Goal: Transaction & Acquisition: Purchase product/service

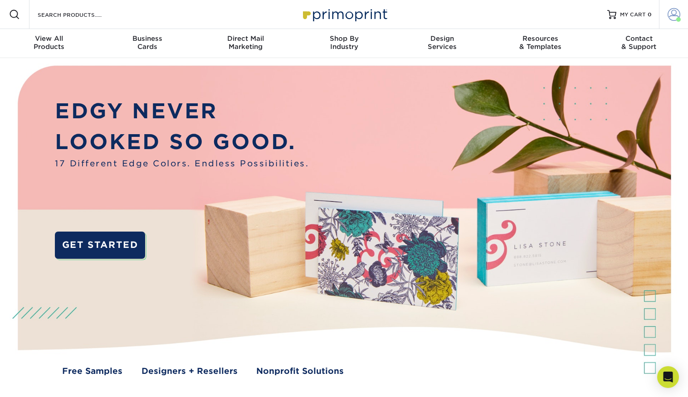
click at [670, 13] on span at bounding box center [673, 14] width 13 height 13
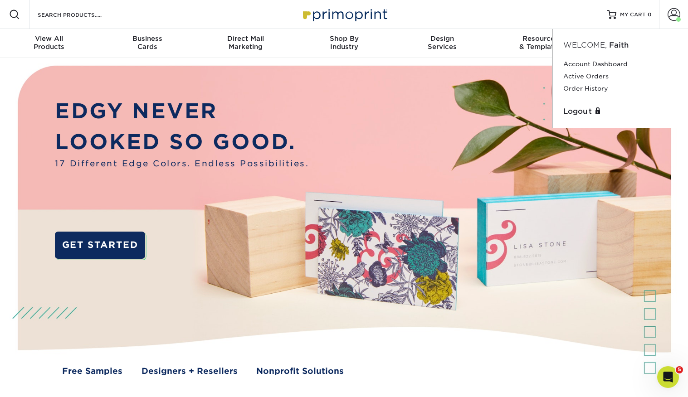
click at [421, 79] on img at bounding box center [344, 228] width 681 height 340
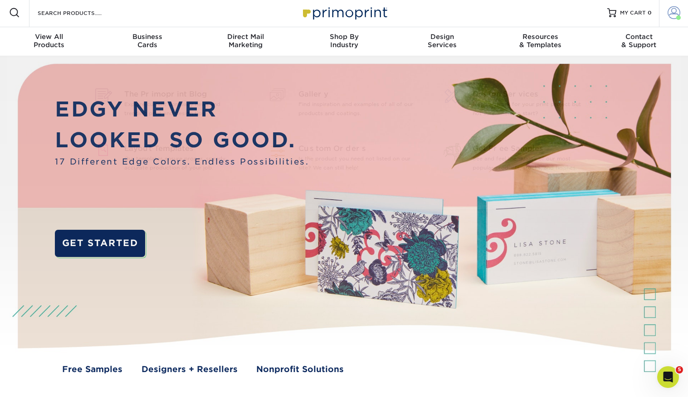
scroll to position [2, 0]
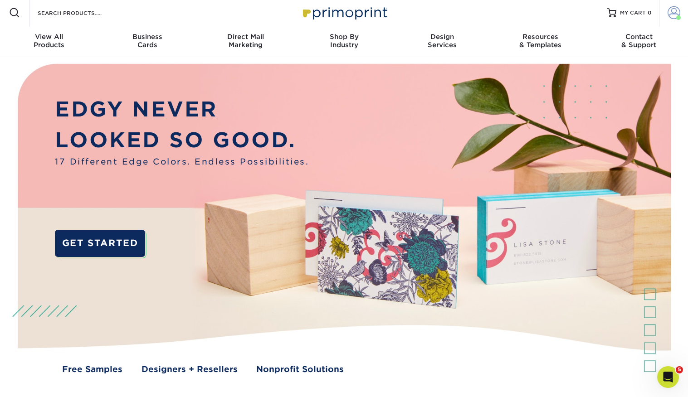
click at [667, 11] on span at bounding box center [673, 12] width 13 height 13
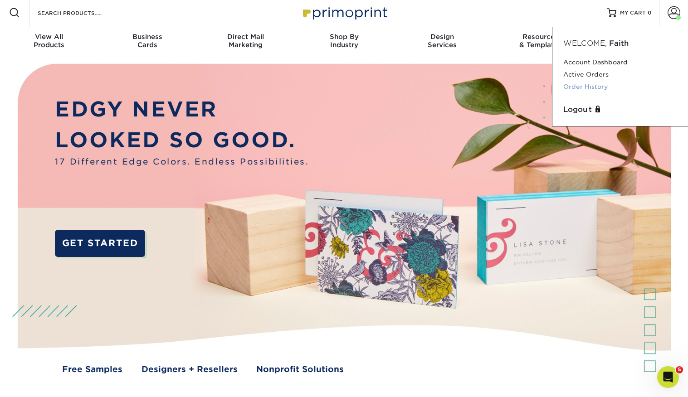
click at [595, 85] on link "Order History" at bounding box center [620, 87] width 114 height 12
click at [593, 86] on link "Order History" at bounding box center [620, 87] width 114 height 12
click at [585, 86] on link "Order History" at bounding box center [620, 87] width 114 height 12
click at [597, 87] on link "Order History" at bounding box center [620, 87] width 114 height 12
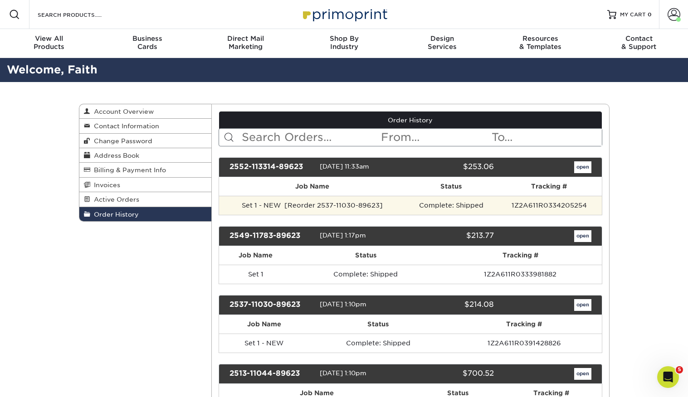
click at [394, 206] on td "Set 1 - NEW [Reorder 2537-11030-89623]" at bounding box center [312, 205] width 186 height 19
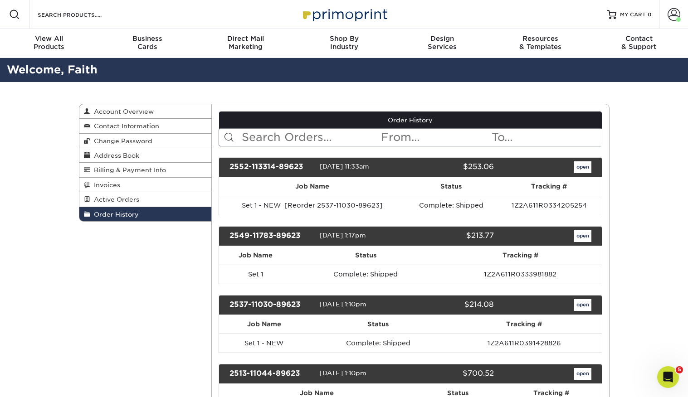
click at [581, 165] on link "open" at bounding box center [582, 167] width 17 height 12
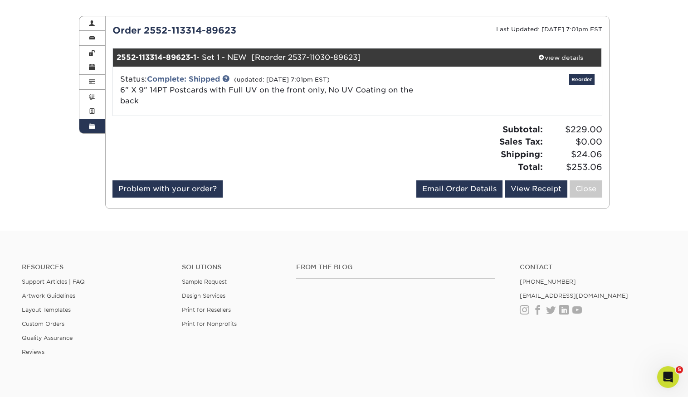
scroll to position [94, 0]
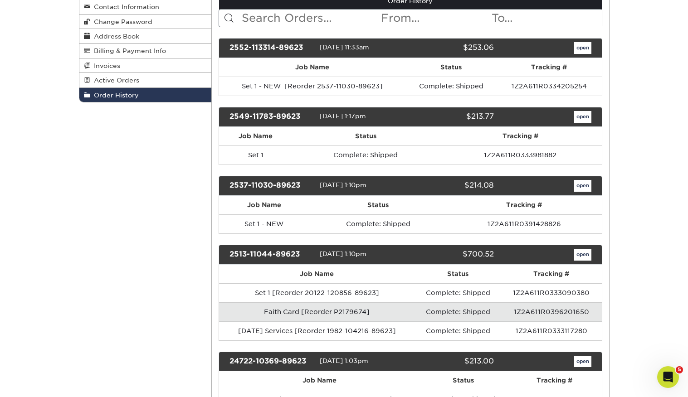
scroll to position [120, 0]
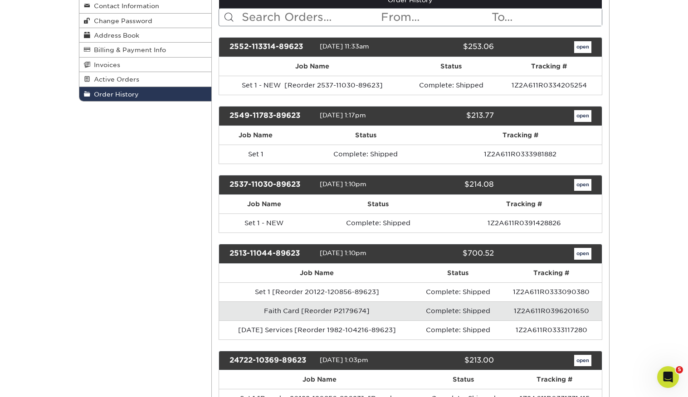
click at [582, 113] on link "open" at bounding box center [582, 116] width 17 height 12
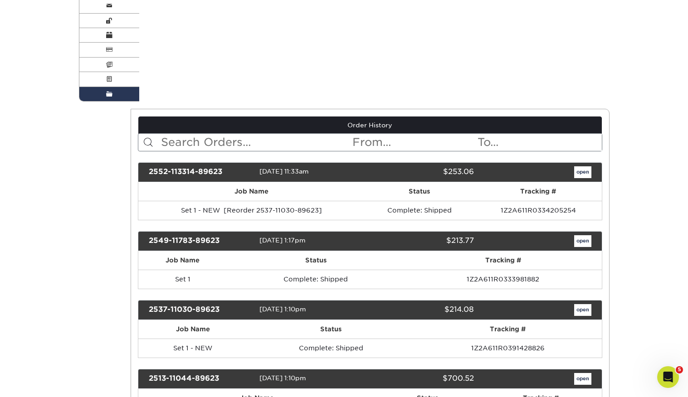
scroll to position [0, 0]
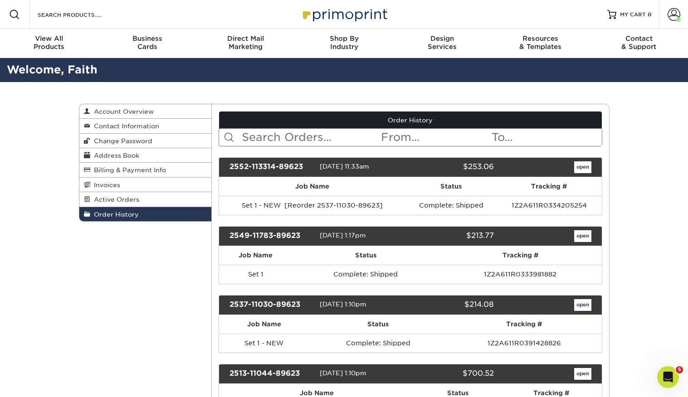
click at [581, 168] on link "open" at bounding box center [582, 167] width 17 height 12
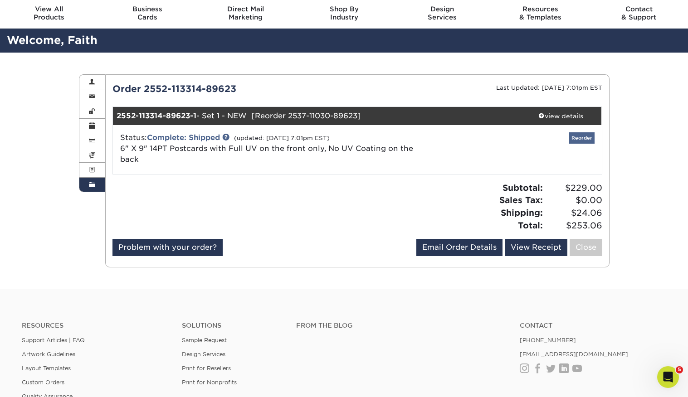
click at [579, 142] on div "Reorder" at bounding box center [519, 149] width 163 height 34
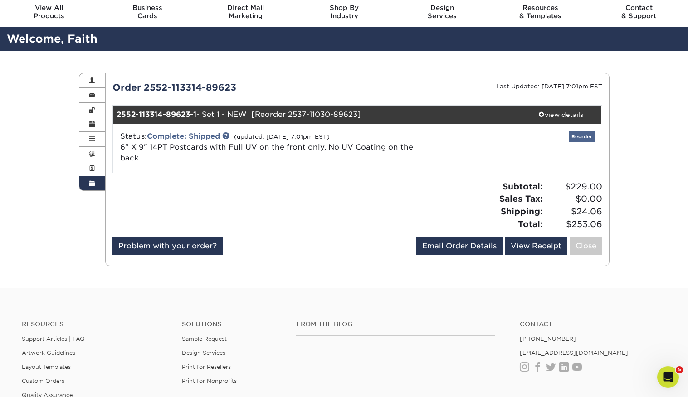
scroll to position [33, 0]
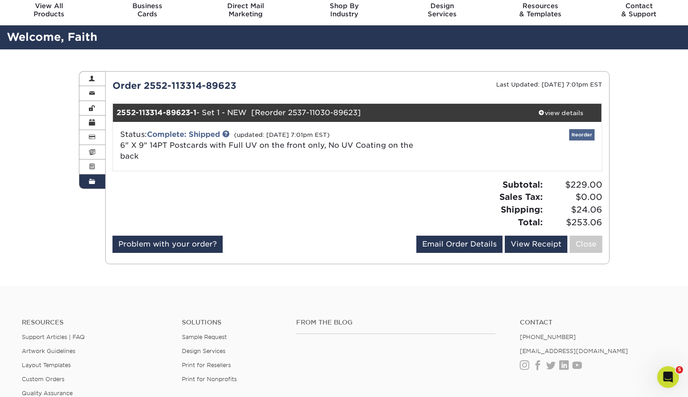
click at [577, 133] on link "Reorder" at bounding box center [581, 134] width 25 height 11
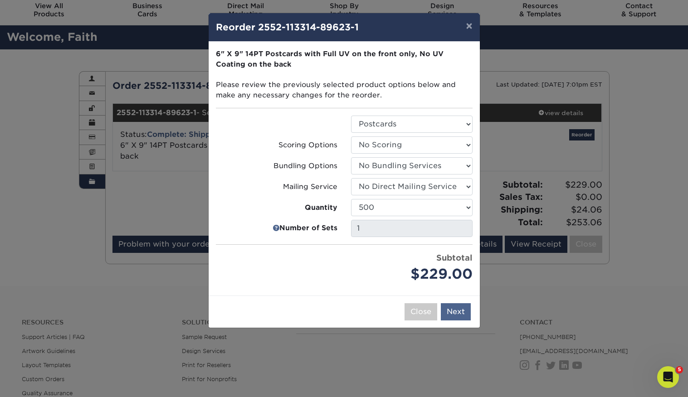
click at [458, 309] on button "Next" at bounding box center [456, 311] width 30 height 17
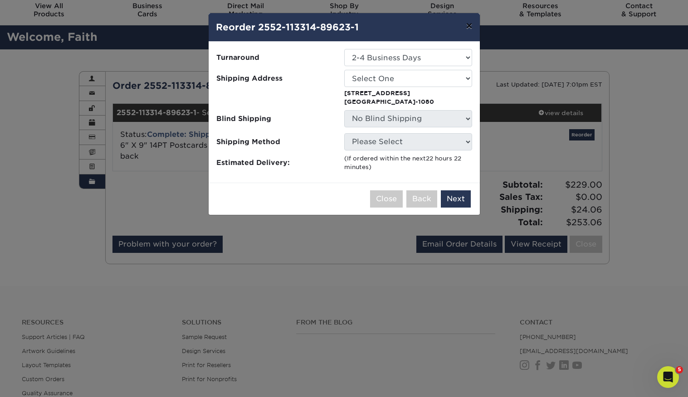
click at [469, 25] on button "×" at bounding box center [468, 25] width 21 height 25
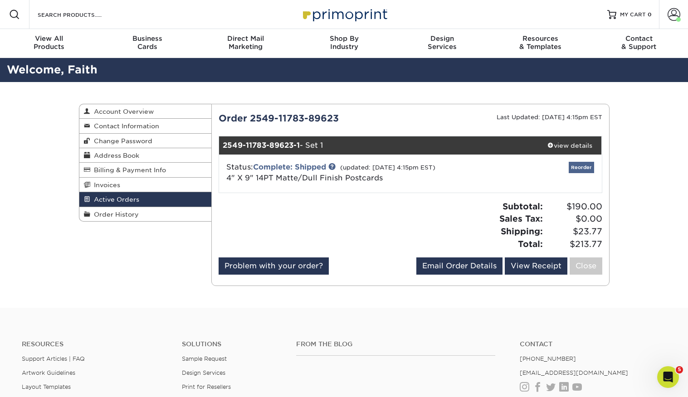
click at [582, 167] on link "Reorder" at bounding box center [580, 167] width 25 height 11
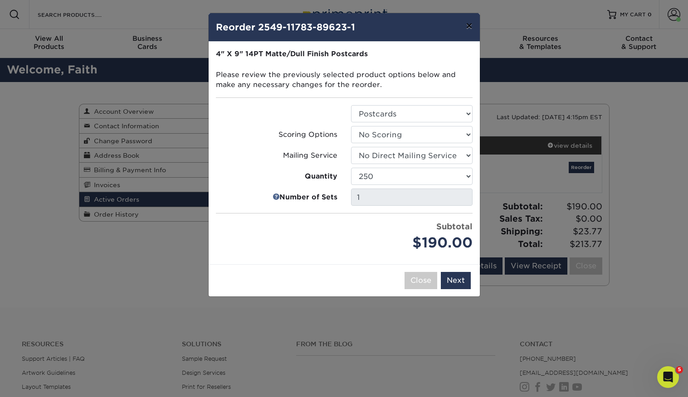
click at [469, 29] on button "×" at bounding box center [468, 25] width 21 height 25
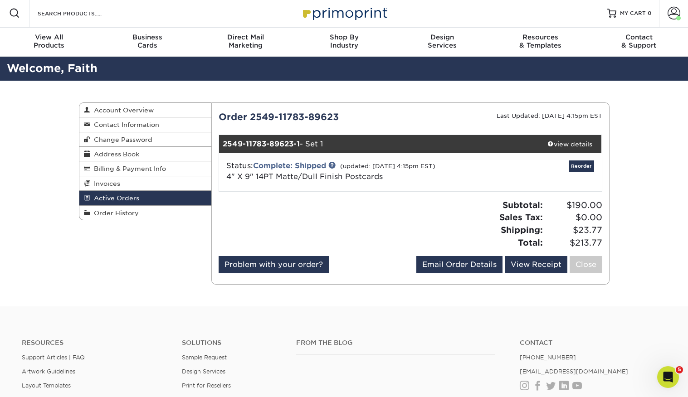
scroll to position [1, 0]
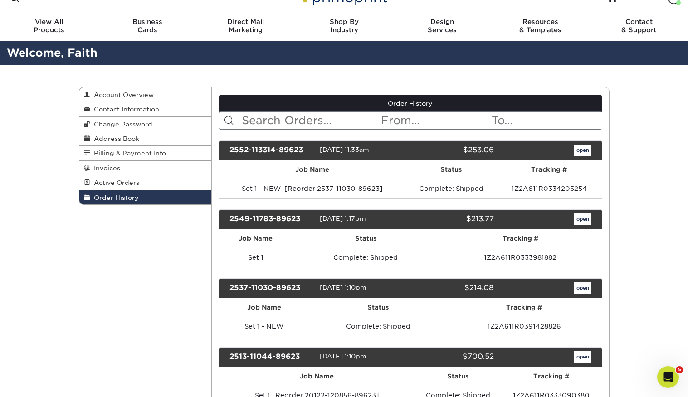
scroll to position [18, 0]
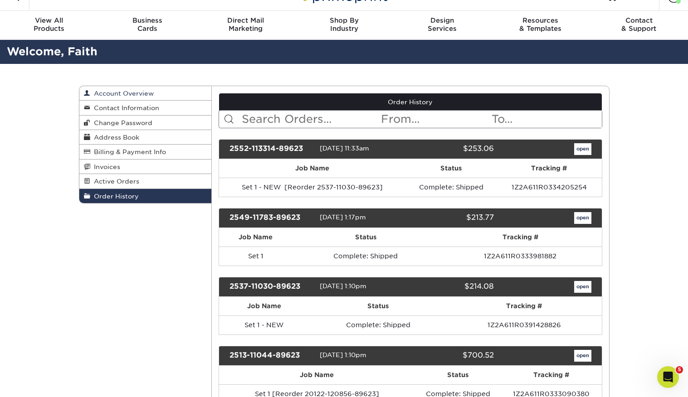
click at [123, 93] on span "Account Overview" at bounding box center [121, 93] width 63 height 7
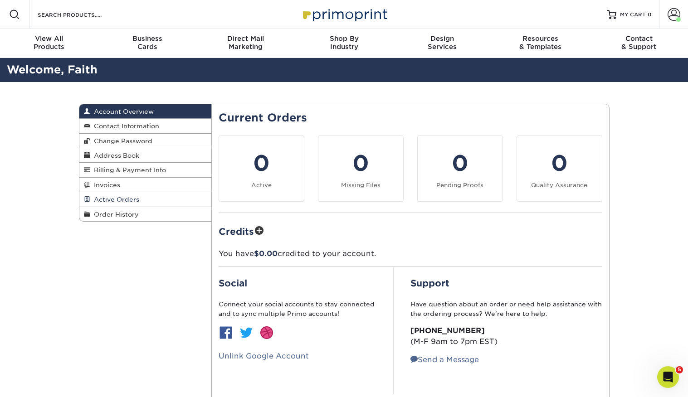
click at [120, 196] on span "Active Orders" at bounding box center [114, 199] width 49 height 7
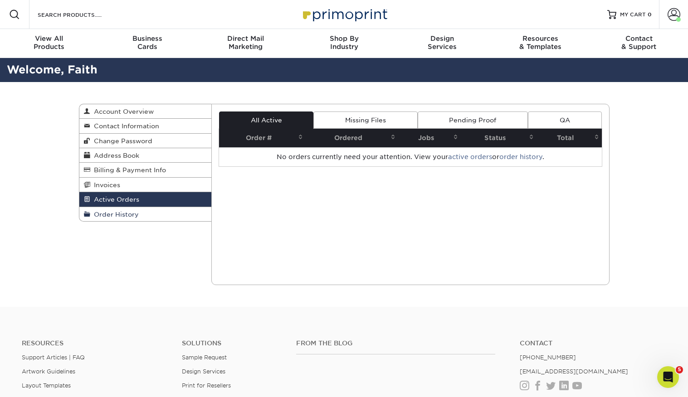
click at [119, 211] on span "Order History" at bounding box center [114, 214] width 48 height 7
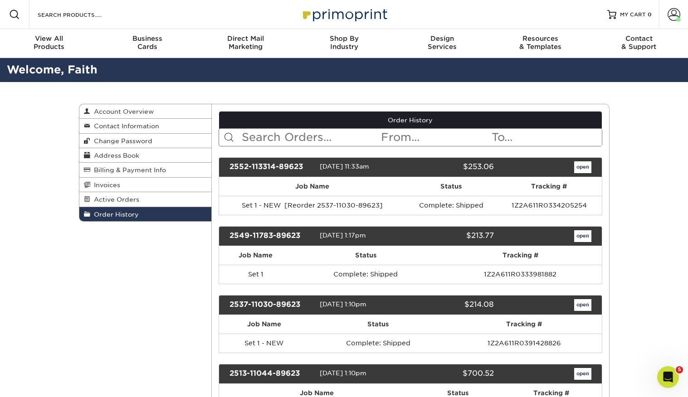
click at [581, 167] on link "open" at bounding box center [582, 167] width 17 height 12
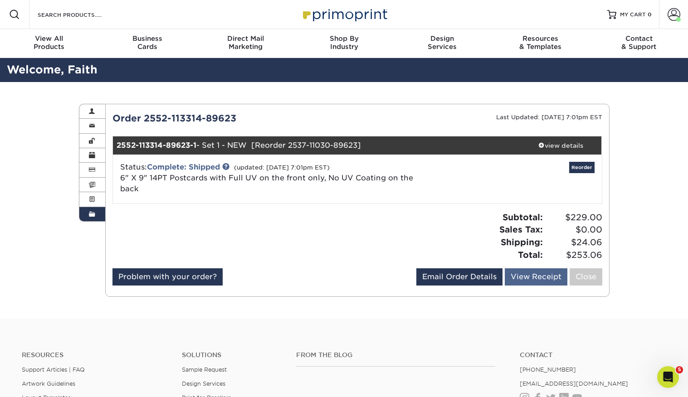
click at [531, 268] on link "View Receipt" at bounding box center [535, 276] width 63 height 17
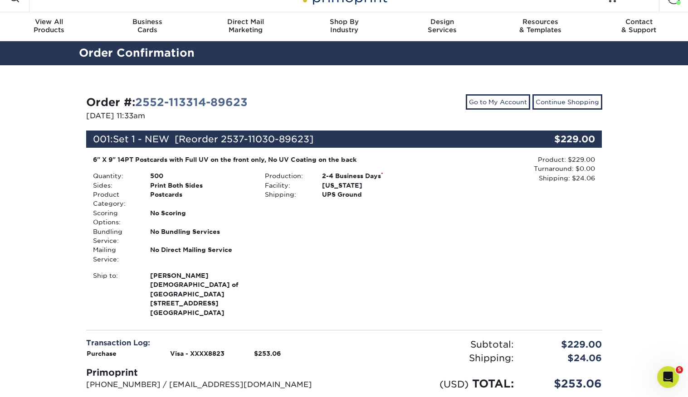
scroll to position [19, 0]
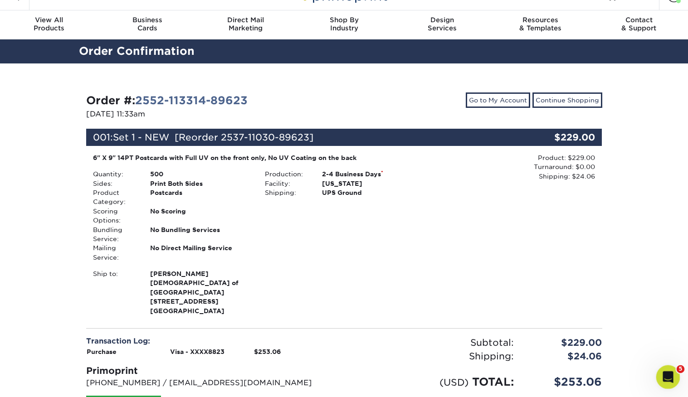
click at [663, 373] on icon "Open Intercom Messenger" at bounding box center [666, 375] width 15 height 15
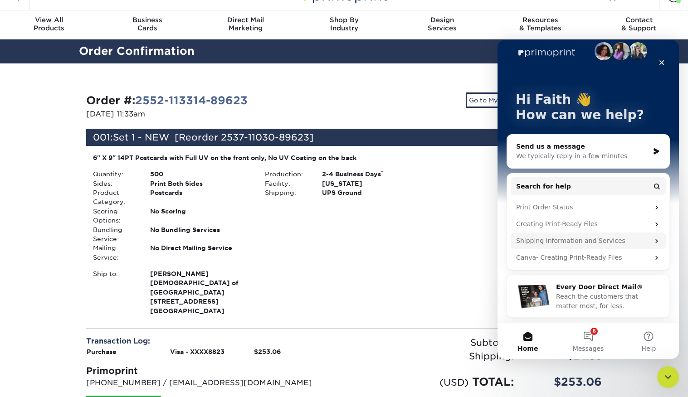
scroll to position [12, 0]
click at [604, 154] on div "We typically reply in a few minutes" at bounding box center [582, 156] width 133 height 10
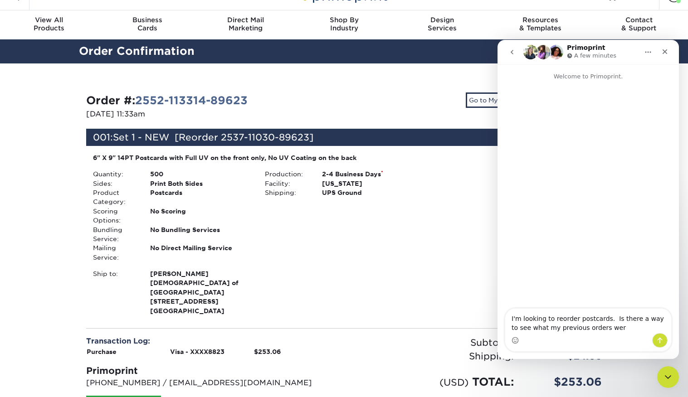
type textarea "I'm looking to reorder postcards. Is there a way to see what my previous orders…"
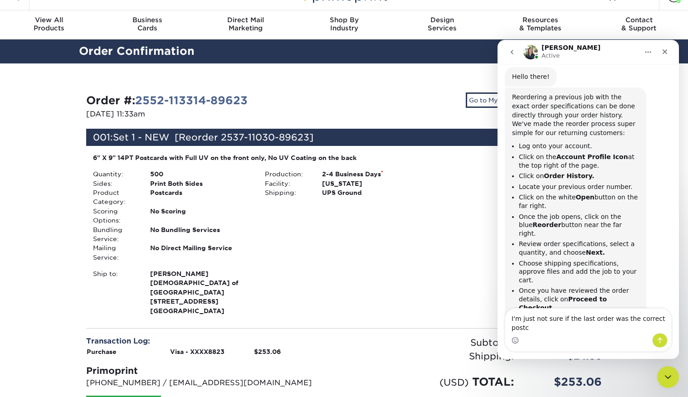
scroll to position [100, 0]
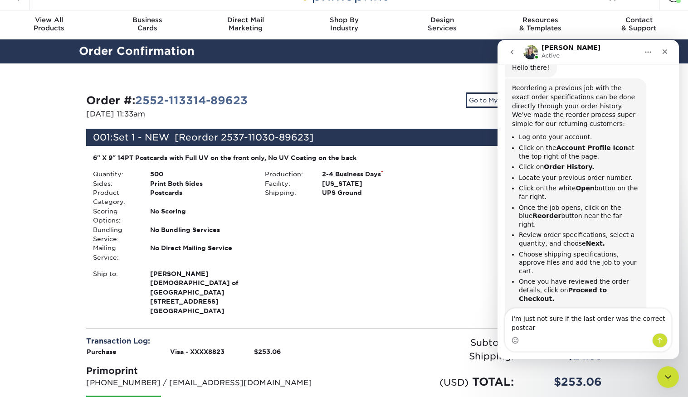
type textarea "I'm just not sure if the last order was the correct postcard"
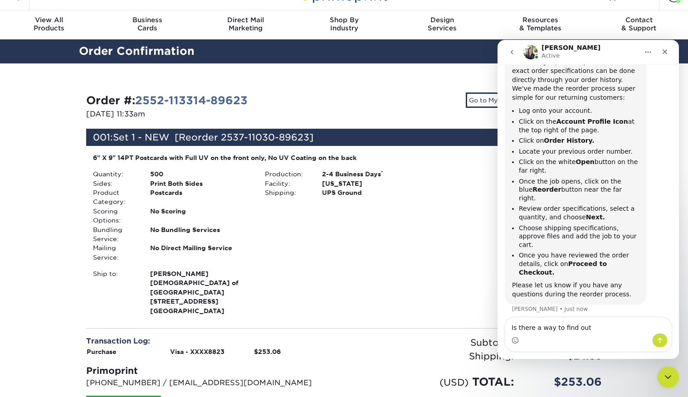
type textarea "Is there a way to find out?"
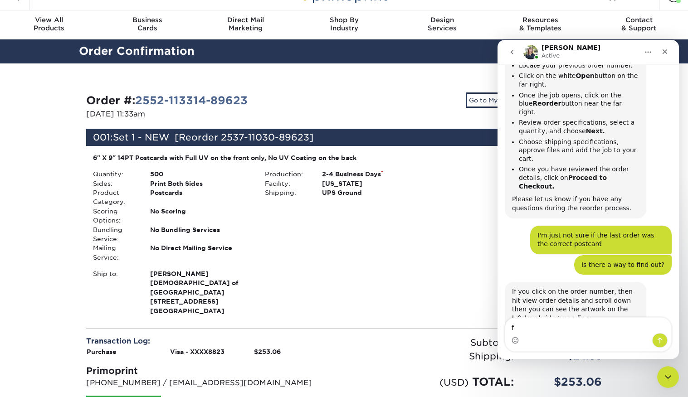
scroll to position [216, 0]
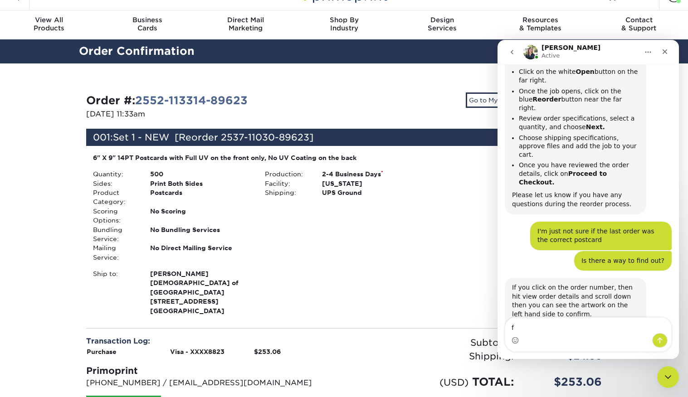
type textarea "f"
click at [438, 179] on div "Product: $229.00 Turnaround: $0.00 Shipping: $24.06 Discount: - $0.00" at bounding box center [512, 167] width 165 height 28
click at [224, 138] on span "Set 1 - NEW [Reorder 2537-11030-89623]" at bounding box center [213, 137] width 200 height 11
click at [197, 97] on link "2552-113314-89623" at bounding box center [191, 100] width 112 height 13
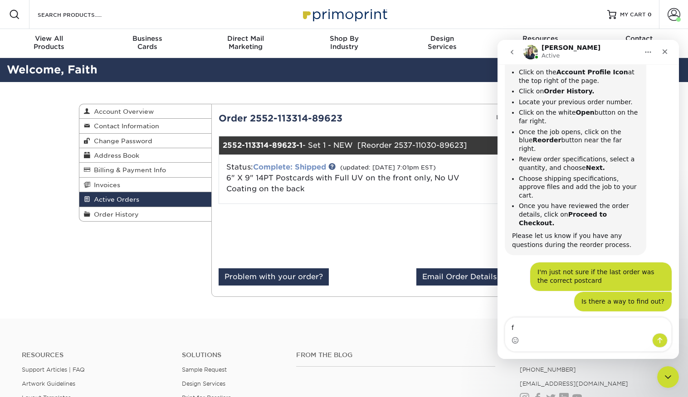
scroll to position [216, 0]
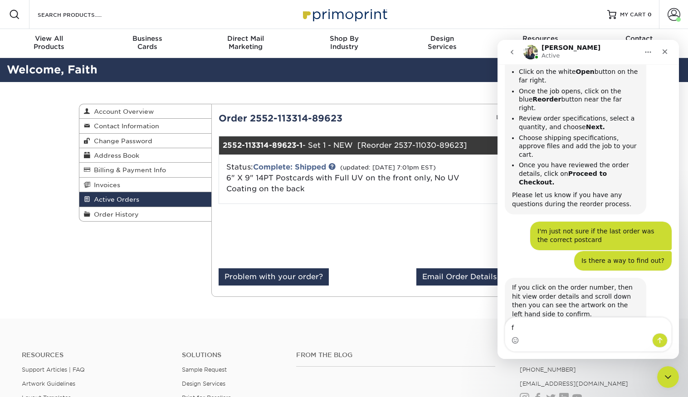
click at [649, 51] on icon "Home" at bounding box center [647, 51] width 7 height 7
click at [644, 49] on button "Home" at bounding box center [647, 52] width 17 height 17
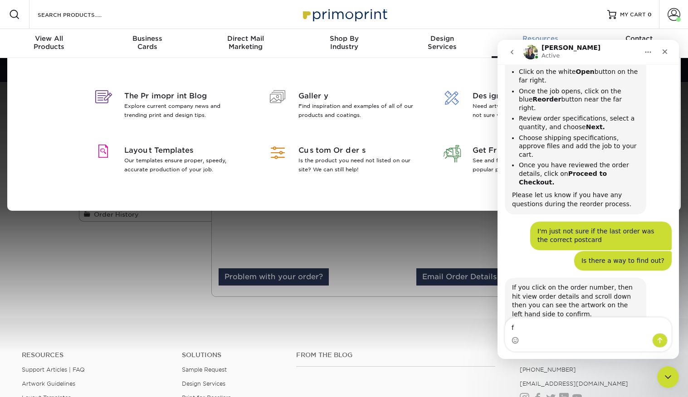
click at [565, 39] on span "Resources" at bounding box center [540, 38] width 98 height 8
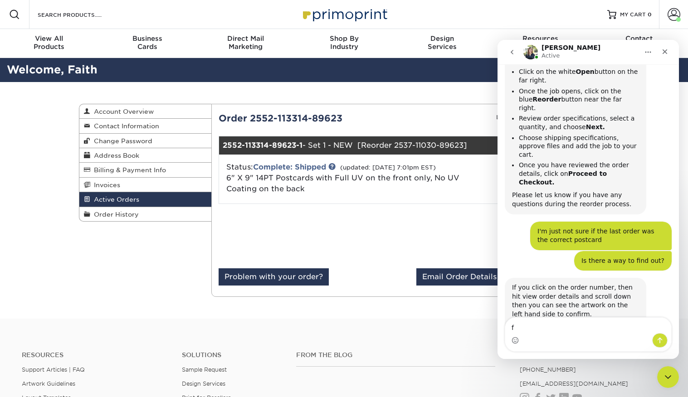
drag, startPoint x: 402, startPoint y: 225, endPoint x: 414, endPoint y: 199, distance: 28.6
click at [414, 199] on div "Order 2552-113314-89623 Last Updated: 05/07/2025 7:01pm EST 2552-113314-89623-1…" at bounding box center [409, 200] width 383 height 178
click at [423, 212] on div "Subtotal: $229.00 Sales Tax: $0.00 Shipping: $24.06 Total: $253.06" at bounding box center [509, 236] width 199 height 50
click at [519, 328] on textarea "f" at bounding box center [588, 325] width 166 height 15
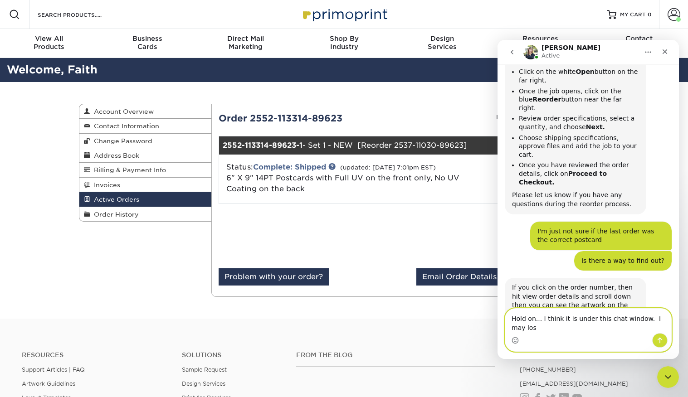
scroll to position [225, 0]
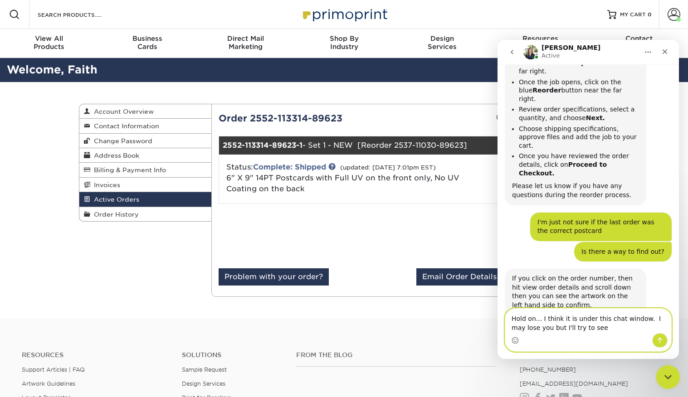
type textarea "Hold on... I think it is under this chat window. I may lose you but I'll try to…"
click at [666, 376] on icon "Close Intercom Messenger" at bounding box center [666, 375] width 11 height 11
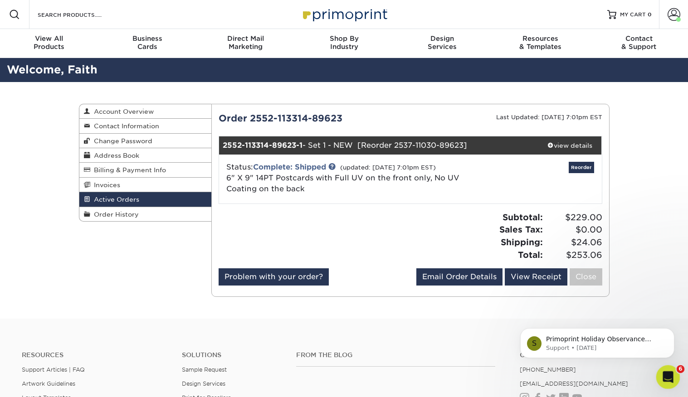
scroll to position [0, 0]
click at [665, 373] on icon "Open Intercom Messenger" at bounding box center [666, 375] width 15 height 15
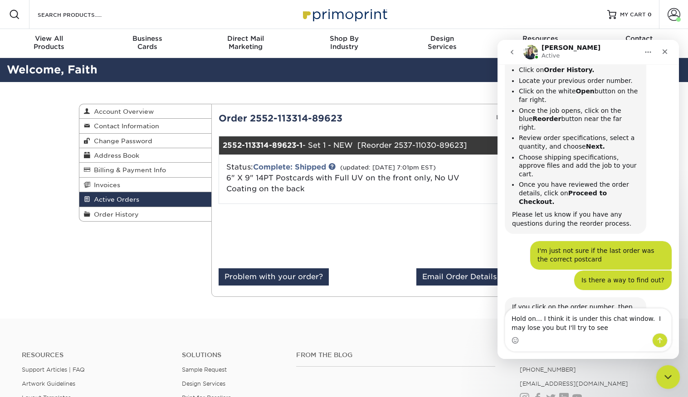
scroll to position [225, 0]
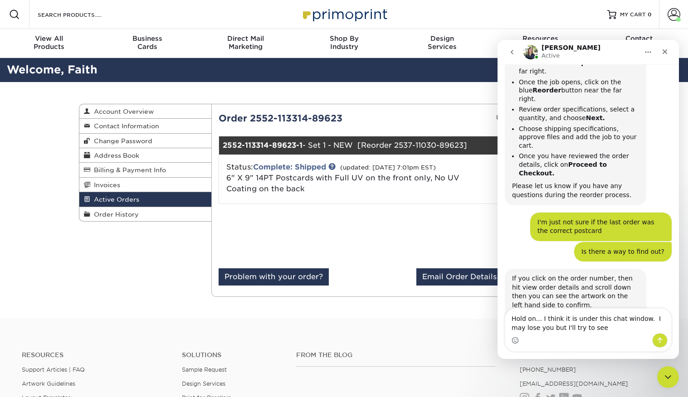
drag, startPoint x: 509, startPoint y: 320, endPoint x: 623, endPoint y: 332, distance: 114.4
click at [623, 332] on textarea "Hold on... I think it is under this chat window. I may lose you but I'll try to…" at bounding box center [588, 321] width 166 height 24
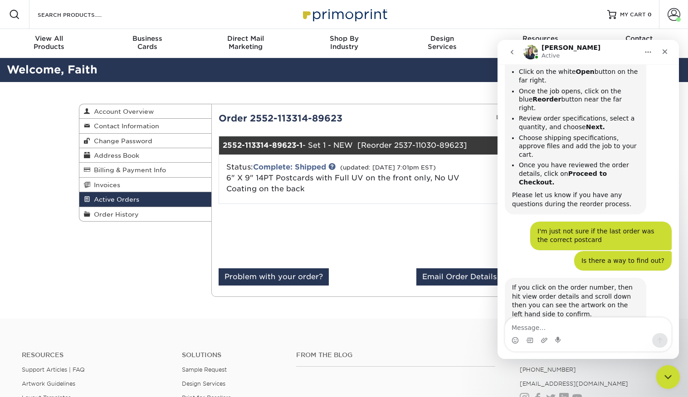
click at [663, 374] on icon "Close Intercom Messenger" at bounding box center [666, 375] width 11 height 11
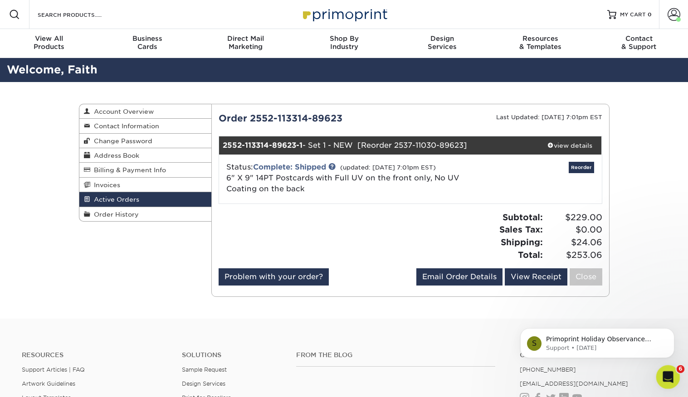
scroll to position [0, 0]
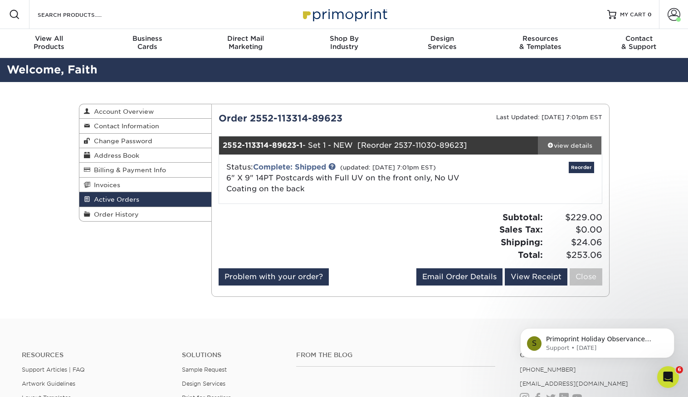
click at [566, 145] on div "view details" at bounding box center [569, 145] width 64 height 9
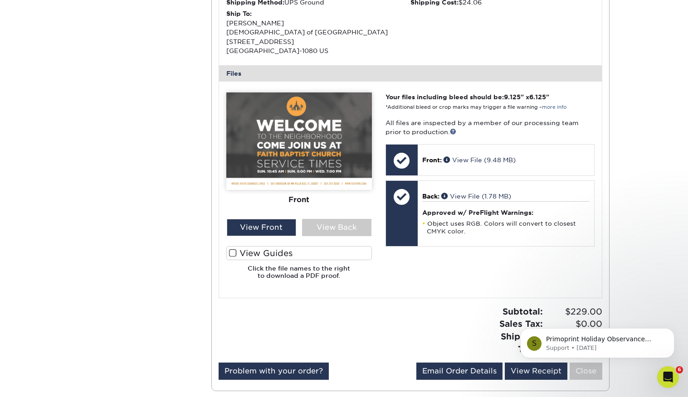
scroll to position [332, 0]
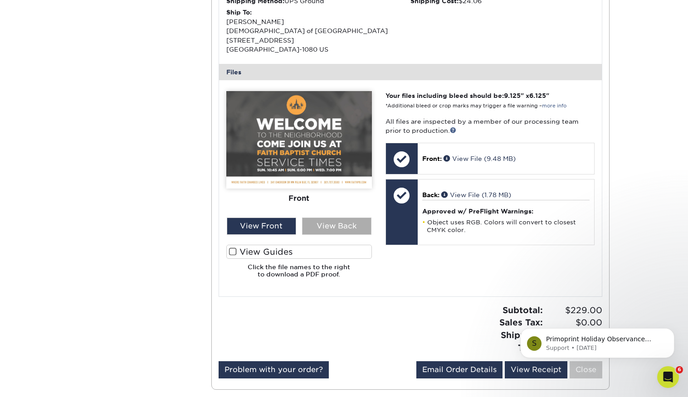
click at [346, 220] on div "View Back" at bounding box center [336, 226] width 69 height 17
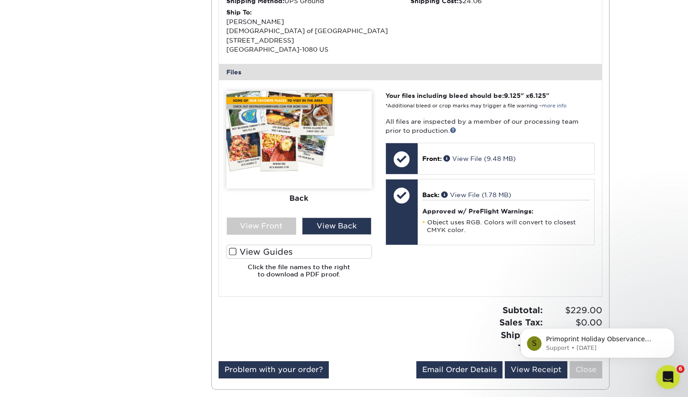
click at [669, 375] on icon "Open Intercom Messenger" at bounding box center [666, 375] width 15 height 15
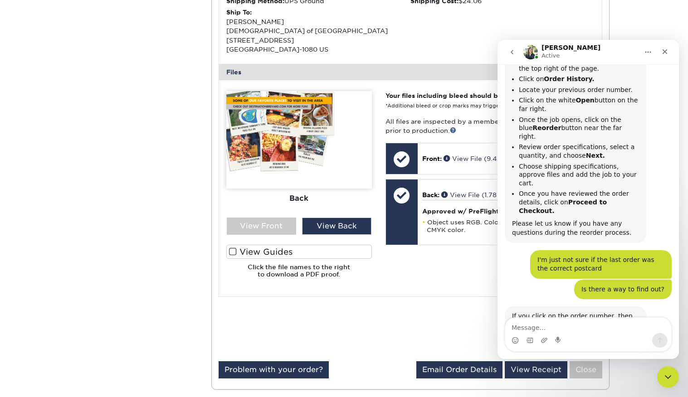
scroll to position [216, 0]
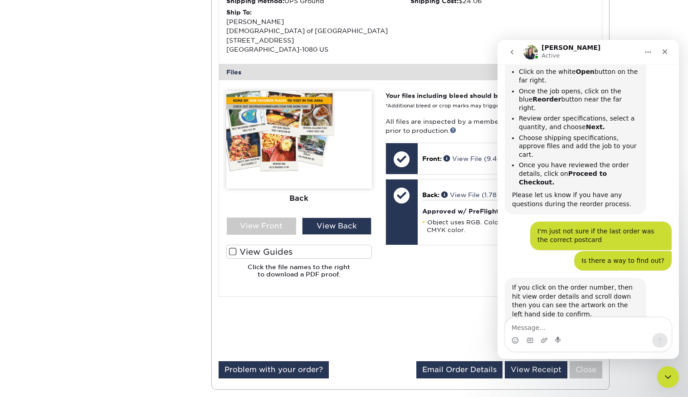
type textarea "P"
type textarea "OHHHHH"
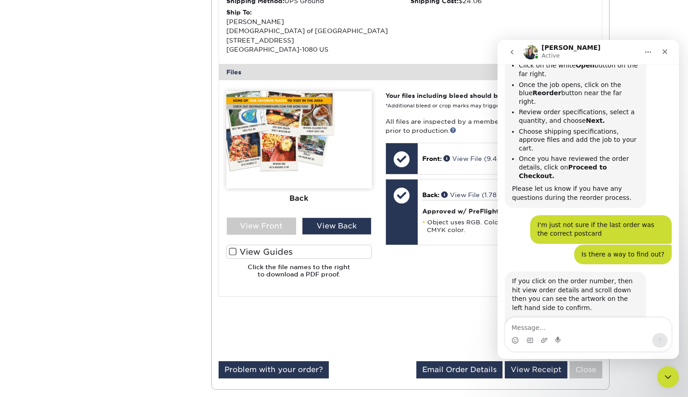
scroll to position [243, 0]
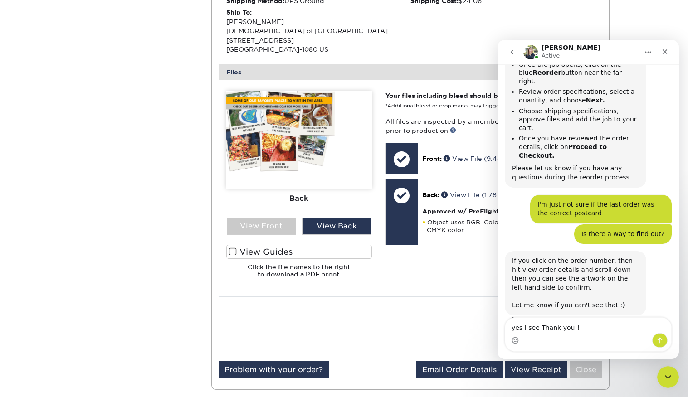
type textarea "yes I see Thank you!!"
click at [665, 340] on button "Send a message…" at bounding box center [659, 340] width 15 height 15
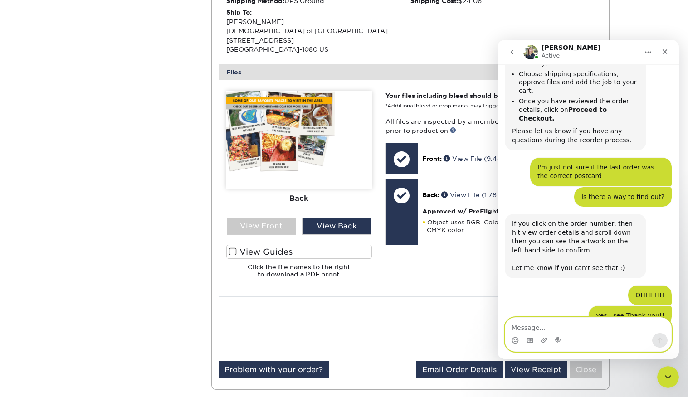
scroll to position [319, 0]
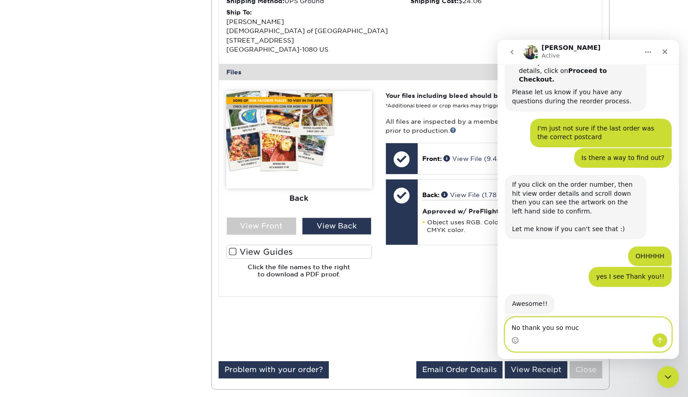
type textarea "No thank you so much"
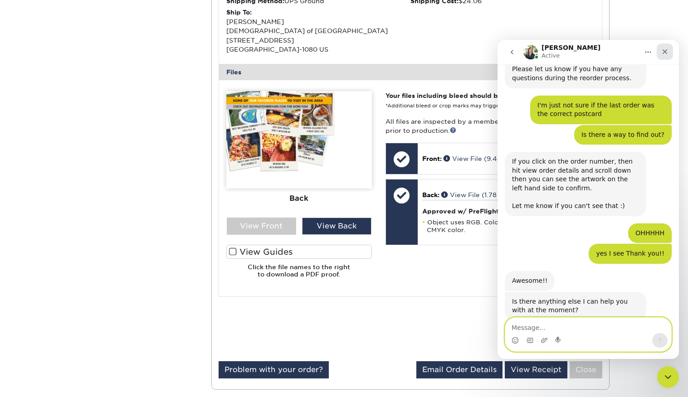
scroll to position [373, 0]
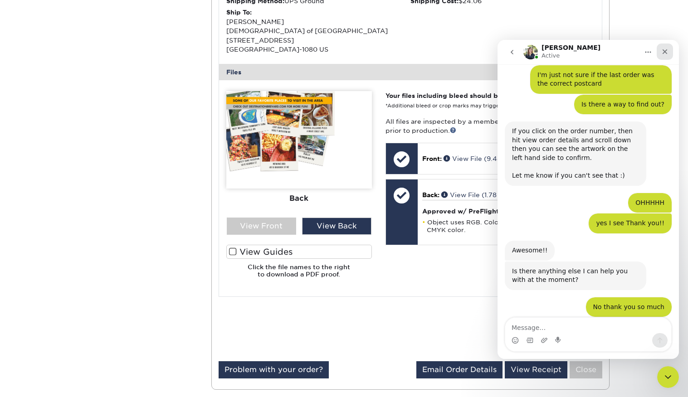
click at [667, 51] on icon "Close" at bounding box center [664, 51] width 7 height 7
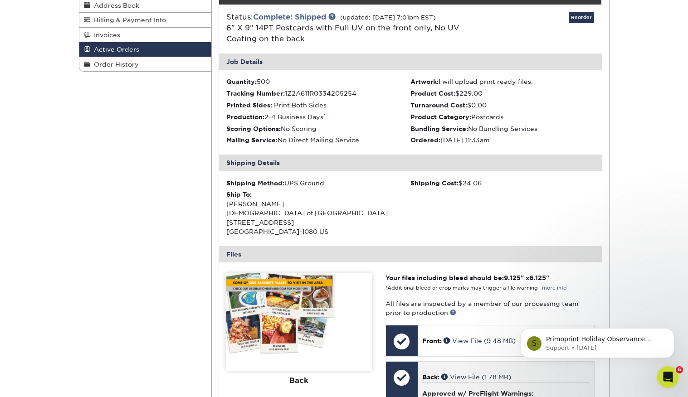
scroll to position [140, 0]
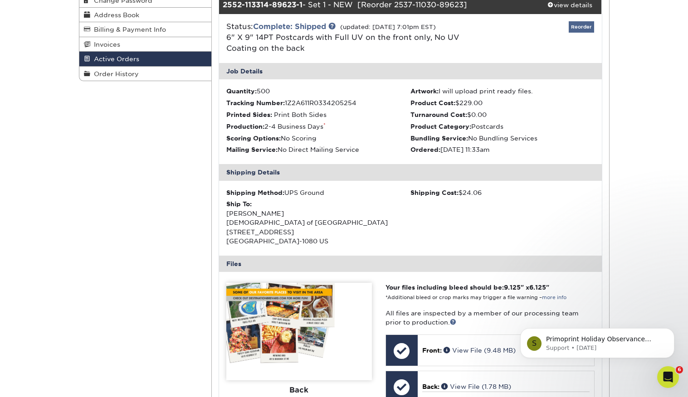
click at [584, 28] on link "Reorder" at bounding box center [580, 26] width 25 height 11
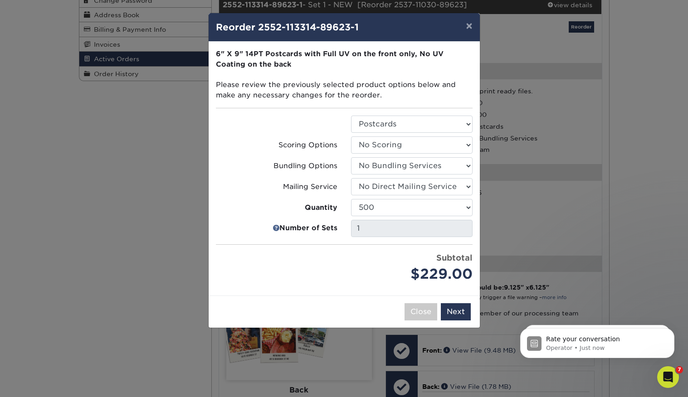
scroll to position [369, 0]
click at [454, 315] on button "Next" at bounding box center [456, 311] width 30 height 17
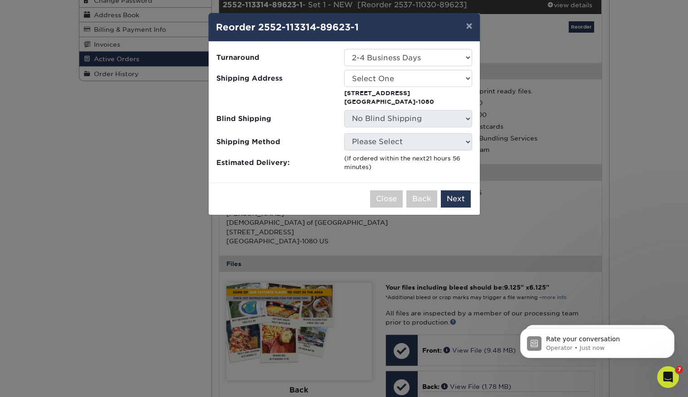
click at [384, 155] on div "(If ordered within the next 21 hours 56 minutes )" at bounding box center [408, 163] width 128 height 18
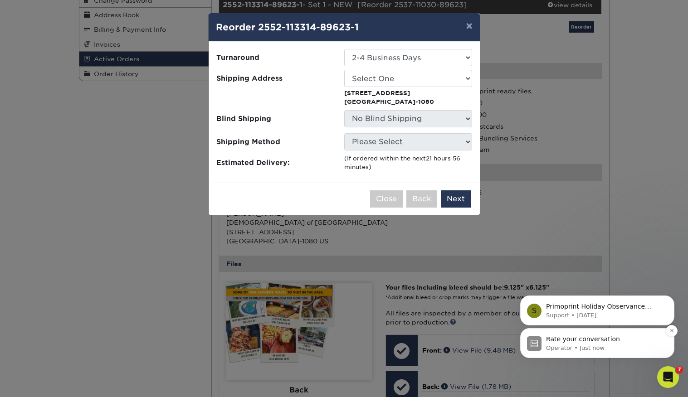
click at [549, 331] on div "Rate your conversation Operator • Just now" at bounding box center [597, 343] width 154 height 30
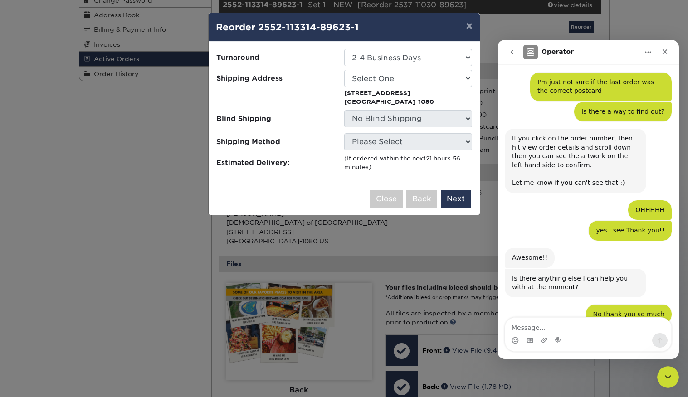
scroll to position [460, 0]
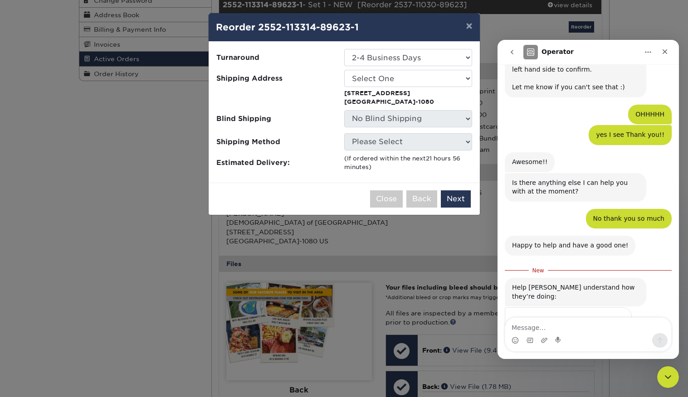
click at [610, 332] on span "Amazing" at bounding box center [610, 340] width 16 height 16
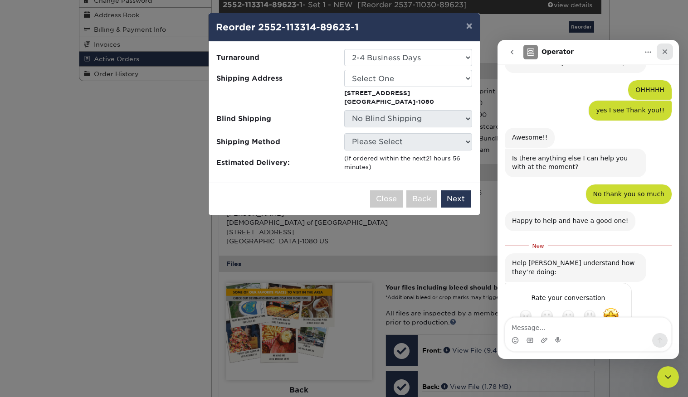
drag, startPoint x: 668, startPoint y: 51, endPoint x: 1164, endPoint y: 91, distance: 497.0
click at [668, 51] on div "Close" at bounding box center [664, 52] width 16 height 16
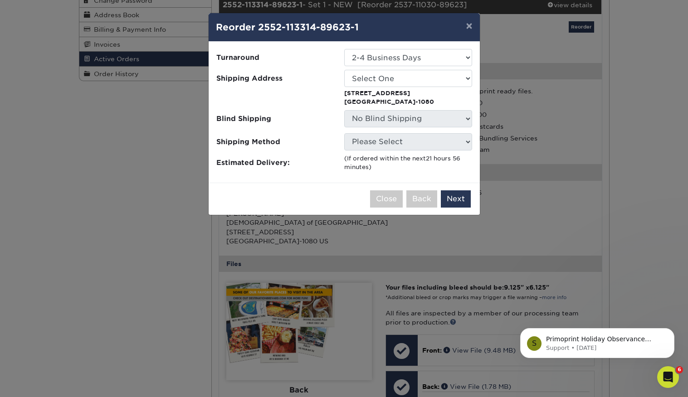
scroll to position [0, 0]
click at [468, 23] on button "×" at bounding box center [468, 25] width 21 height 25
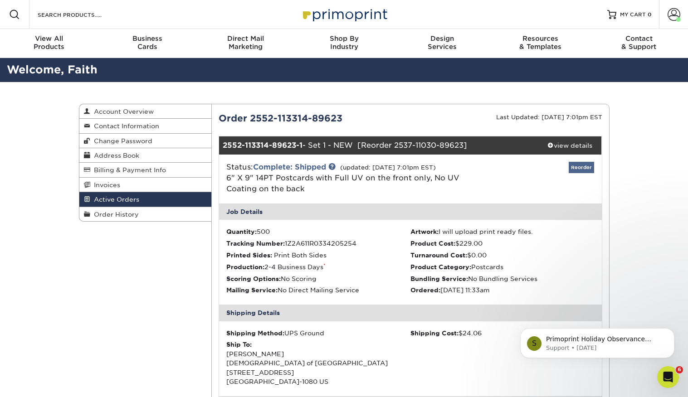
click at [581, 165] on link "Reorder" at bounding box center [580, 167] width 25 height 11
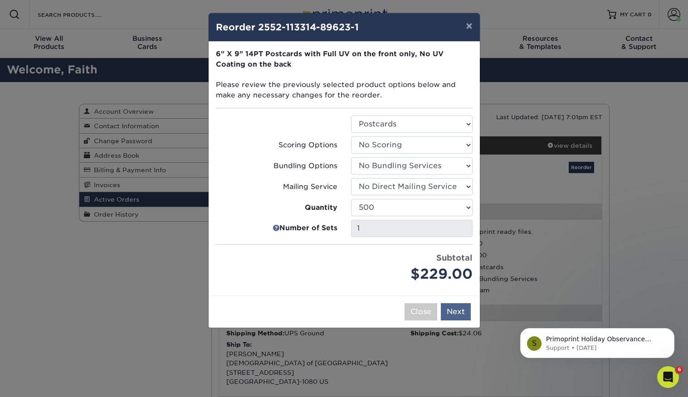
click at [456, 305] on button "Next" at bounding box center [456, 311] width 30 height 17
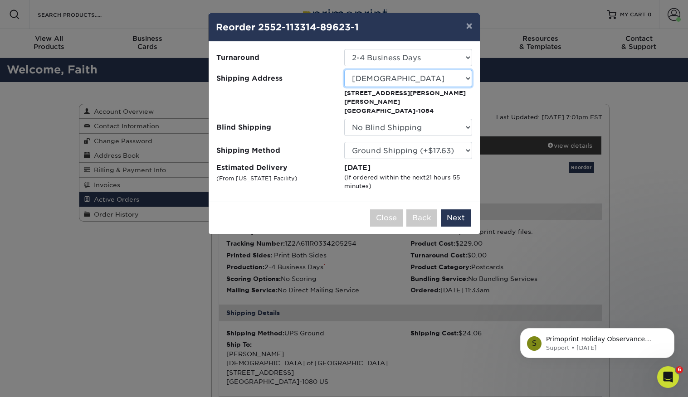
select select "85955"
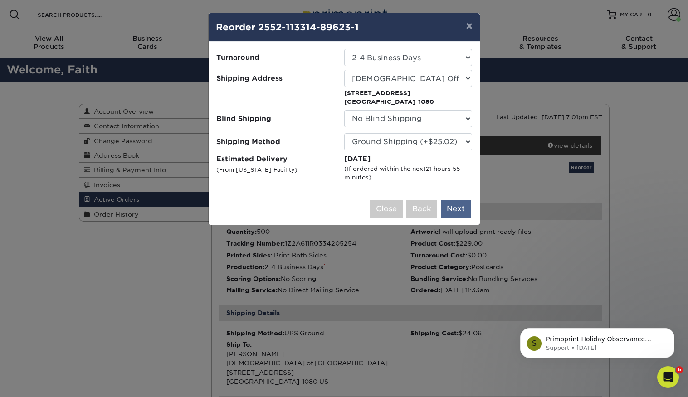
click at [460, 209] on button "Next" at bounding box center [456, 208] width 30 height 17
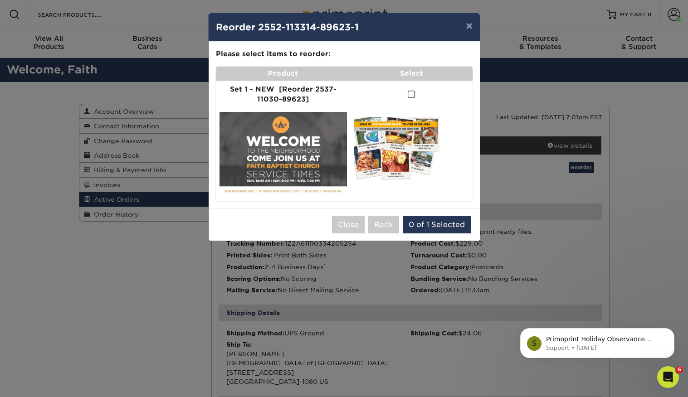
click at [469, 27] on button "×" at bounding box center [468, 25] width 21 height 25
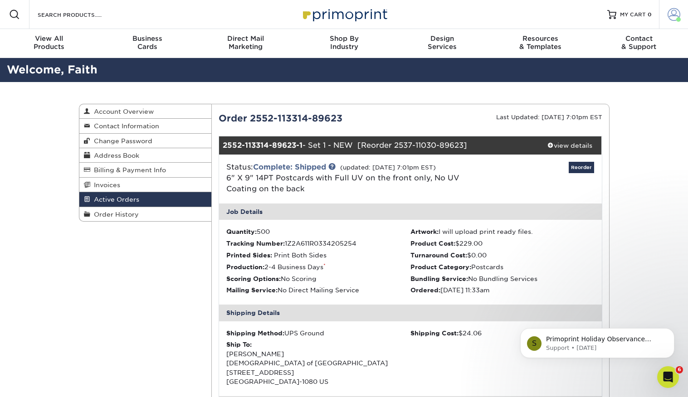
click at [670, 14] on span at bounding box center [673, 14] width 13 height 13
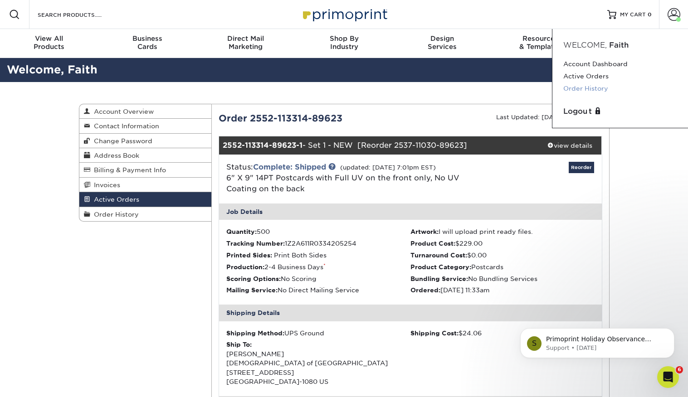
click at [585, 85] on link "Order History" at bounding box center [620, 88] width 114 height 12
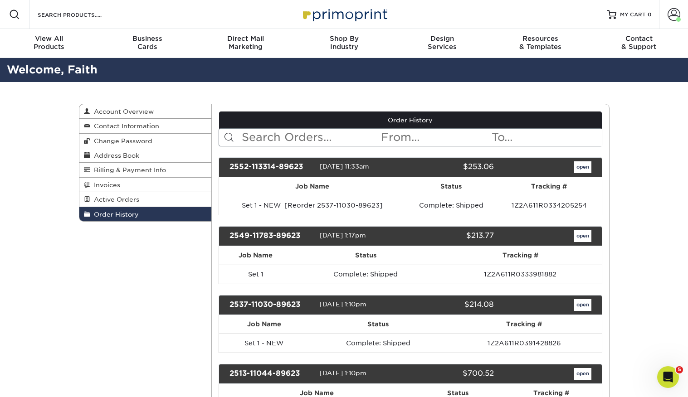
click at [579, 167] on link "open" at bounding box center [582, 167] width 17 height 12
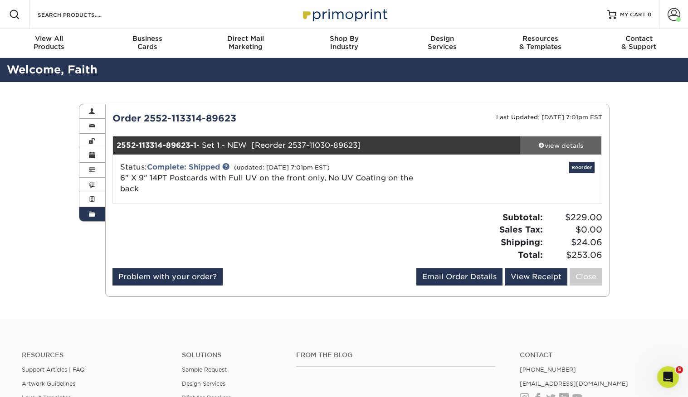
click at [566, 142] on div "view details" at bounding box center [561, 145] width 82 height 9
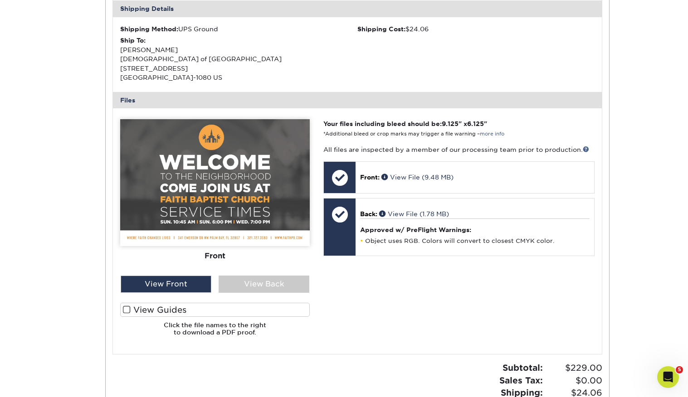
scroll to position [315, 0]
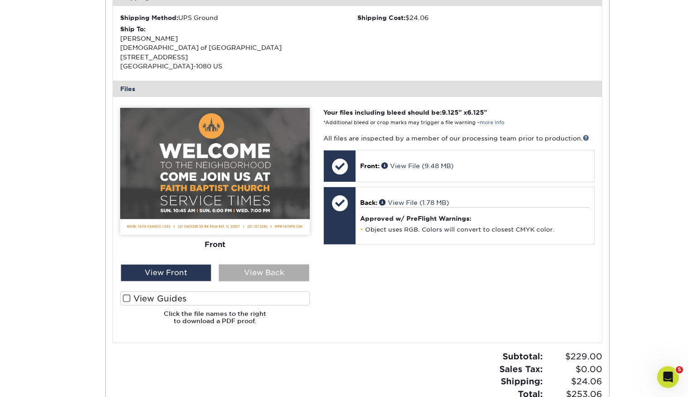
click at [292, 264] on div "View Back" at bounding box center [263, 272] width 91 height 17
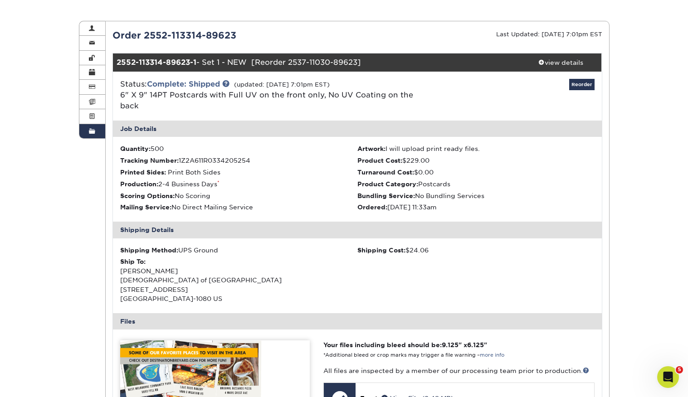
scroll to position [82, 0]
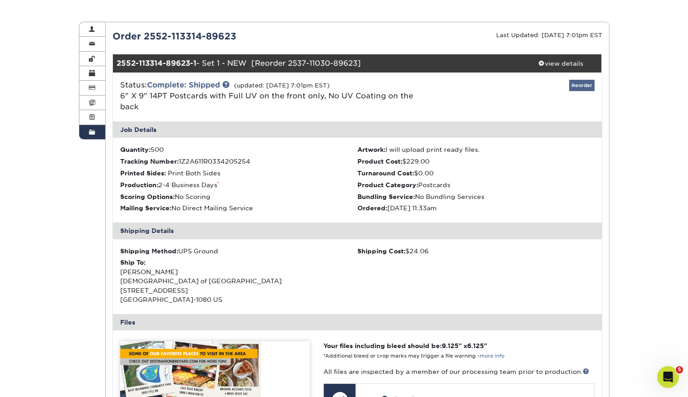
click at [583, 83] on link "Reorder" at bounding box center [581, 85] width 25 height 11
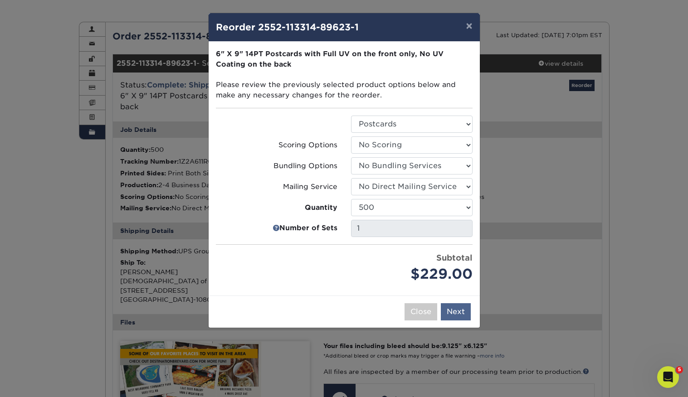
click at [457, 305] on button "Next" at bounding box center [456, 311] width 30 height 17
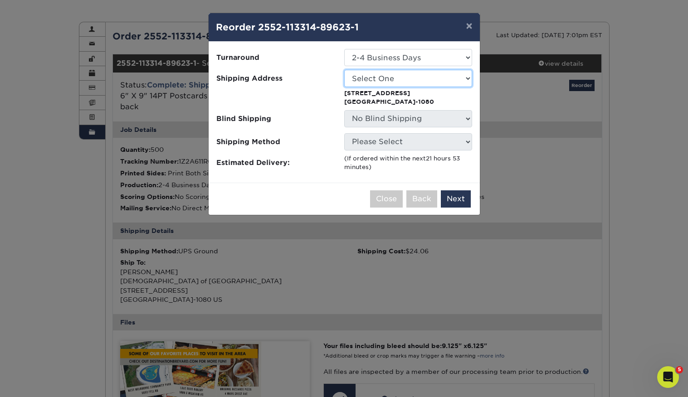
select select "85955"
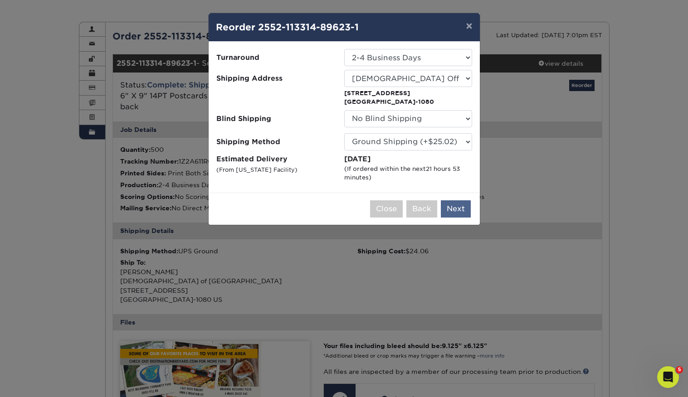
click at [457, 208] on button "Next" at bounding box center [456, 208] width 30 height 17
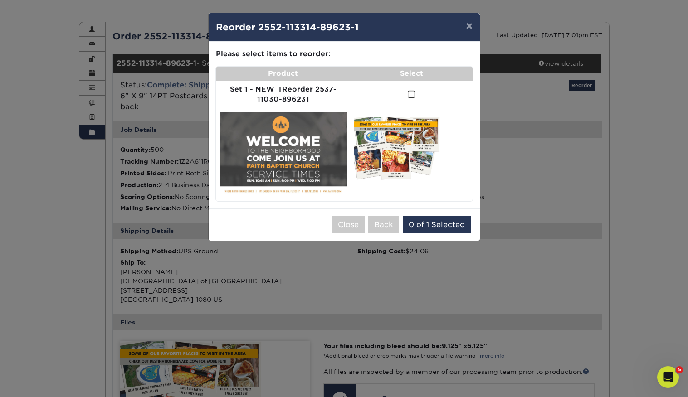
click at [408, 92] on span at bounding box center [411, 94] width 8 height 9
click at [0, 0] on input "checkbox" at bounding box center [0, 0] width 0 height 0
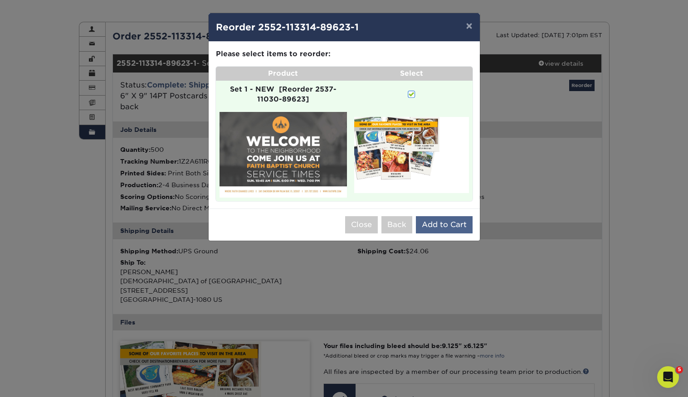
click at [448, 222] on button "Add to Cart" at bounding box center [444, 224] width 57 height 17
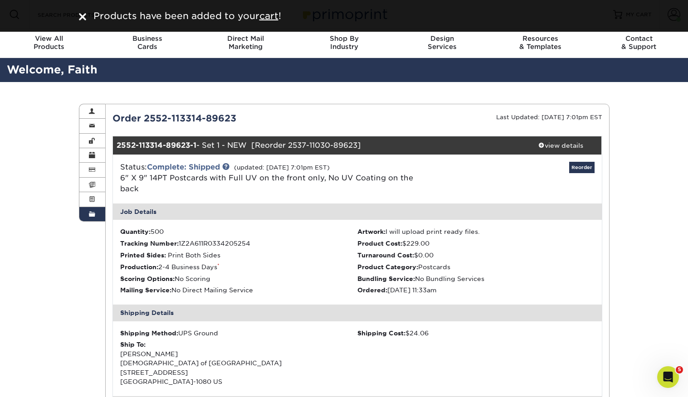
scroll to position [0, 0]
click at [276, 19] on u "cart" at bounding box center [268, 15] width 19 height 11
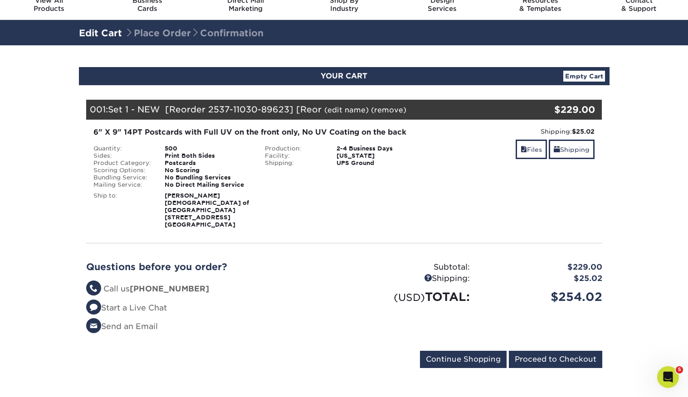
scroll to position [25, 0]
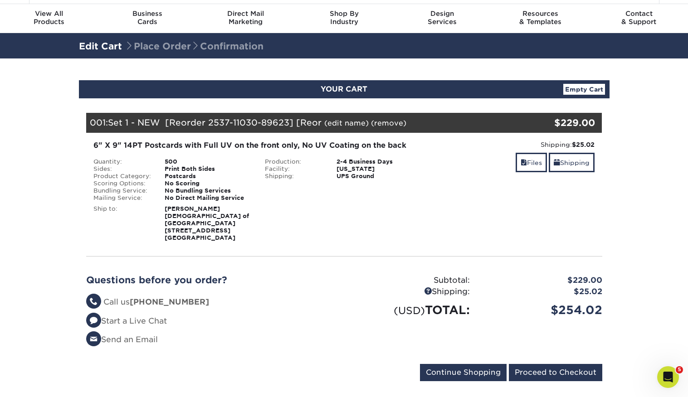
click at [173, 220] on strong "Matthew Decker Faith Baptist Church of Palm Bay 491 Orlov Rd Nw Palm Bay, FL 32…" at bounding box center [207, 223] width 84 height 36
click at [179, 208] on strong "Matthew Decker Faith Baptist Church of Palm Bay 491 Orlov Rd Nw Palm Bay, FL 32…" at bounding box center [207, 223] width 84 height 36
click at [571, 164] on link "Shipping" at bounding box center [571, 162] width 46 height 19
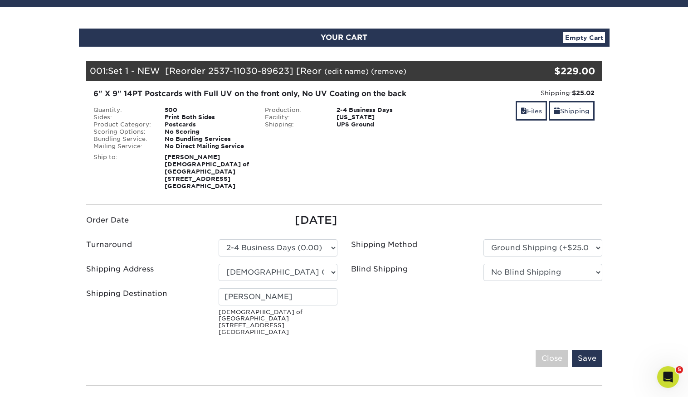
scroll to position [83, 0]
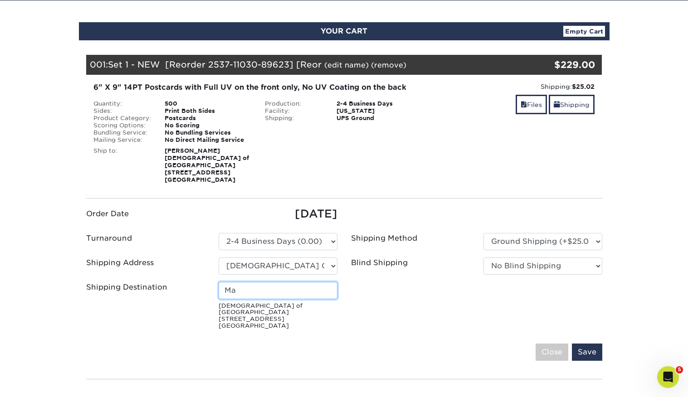
type input "M"
type input "Caroline Hartley"
click at [586, 344] on input "Save" at bounding box center [586, 352] width 30 height 17
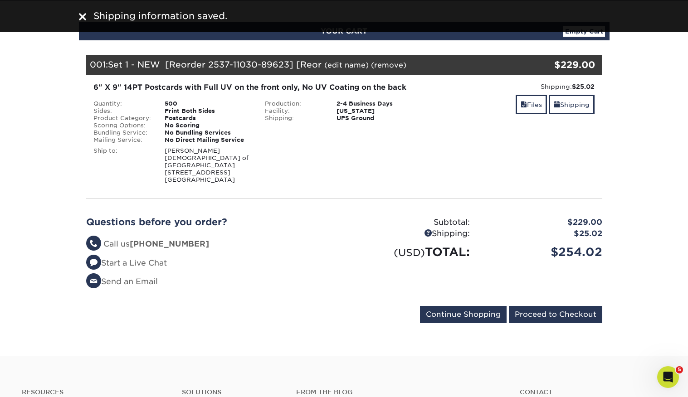
scroll to position [89, 0]
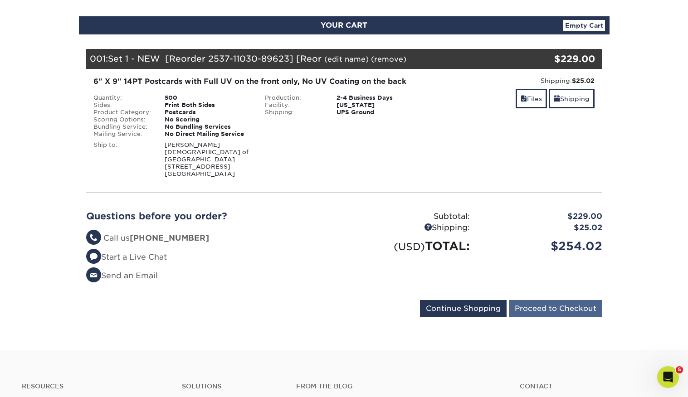
click at [552, 308] on input "Proceed to Checkout" at bounding box center [554, 308] width 93 height 17
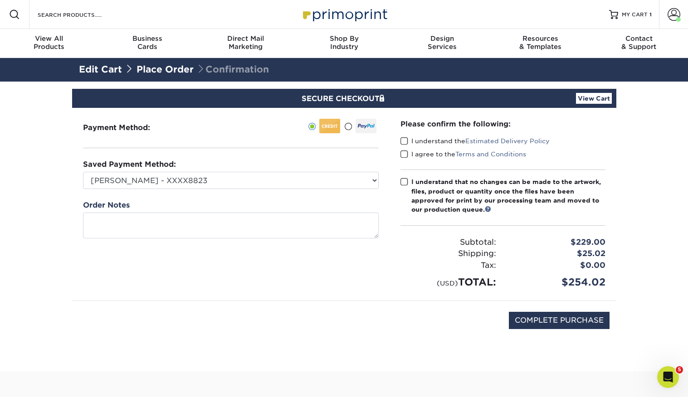
click at [403, 141] on span at bounding box center [404, 141] width 8 height 9
click at [0, 0] on input "I understand the Estimated Delivery Policy" at bounding box center [0, 0] width 0 height 0
click at [403, 154] on span at bounding box center [404, 154] width 8 height 9
click at [0, 0] on input "I agree to the Terms and Conditions" at bounding box center [0, 0] width 0 height 0
click at [556, 319] on input "COMPLETE PURCHASE" at bounding box center [558, 320] width 101 height 17
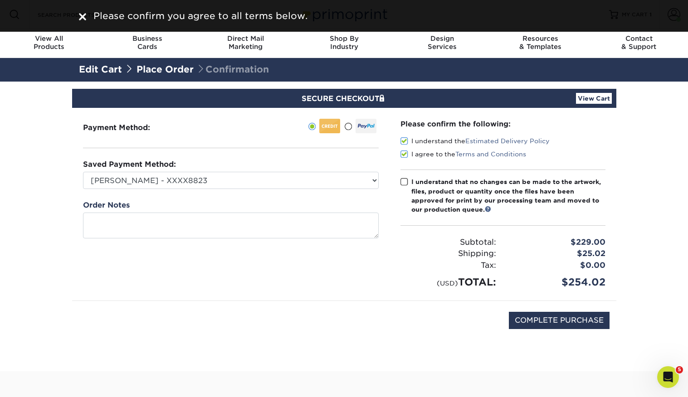
click at [401, 183] on span at bounding box center [404, 182] width 8 height 9
click at [0, 0] on input "I understand that no changes can be made to the artwork, files, product or quan…" at bounding box center [0, 0] width 0 height 0
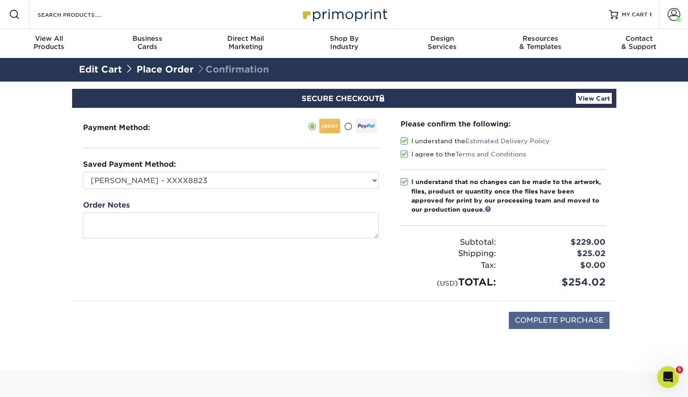
click at [566, 314] on input "COMPLETE PURCHASE" at bounding box center [558, 320] width 101 height 17
type input "PROCESSING, PLEASE WAIT..."
